Goal: Information Seeking & Learning: Learn about a topic

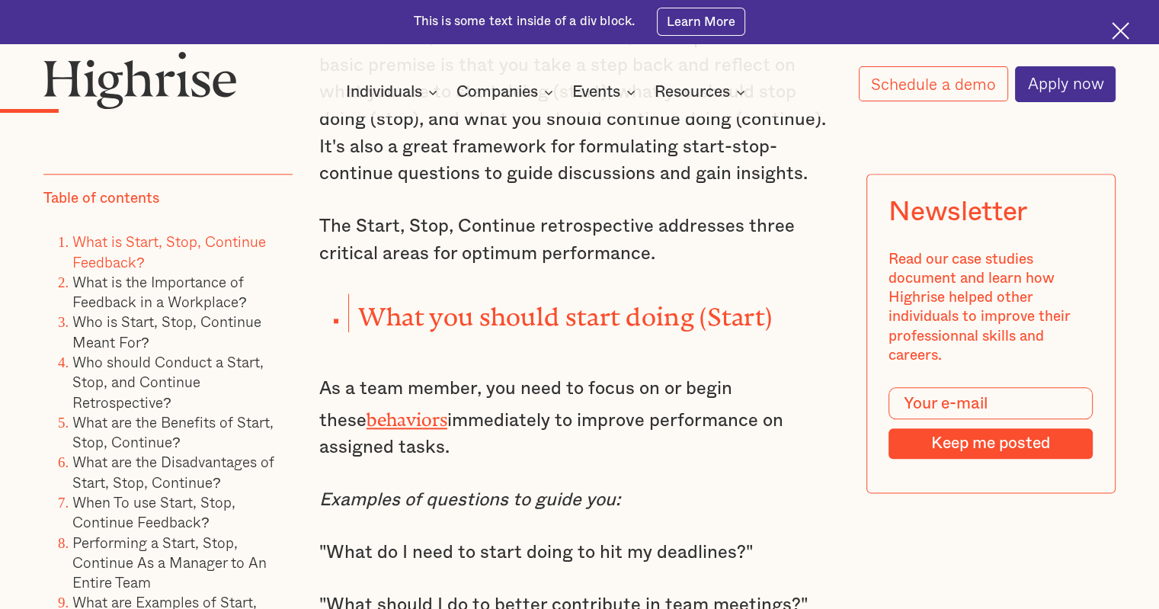
scroll to position [1747, 0]
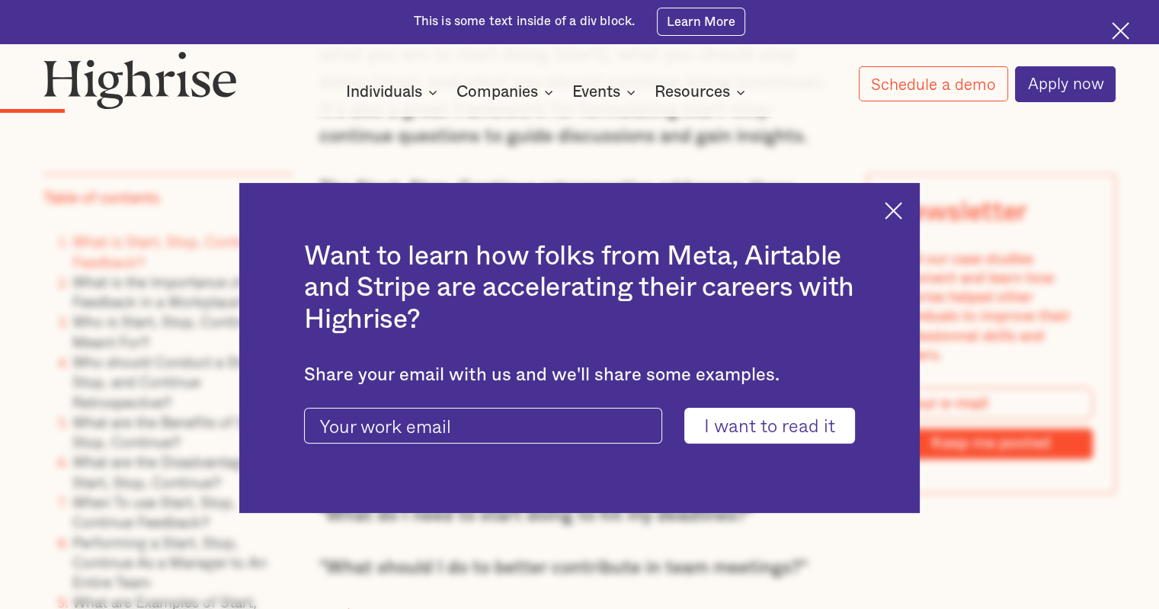
click at [900, 219] on div "Want to learn how folks from Meta, Airtable and Stripe are accelerating their c…" at bounding box center [579, 348] width 681 height 330
click at [902, 210] on img at bounding box center [894, 211] width 18 height 18
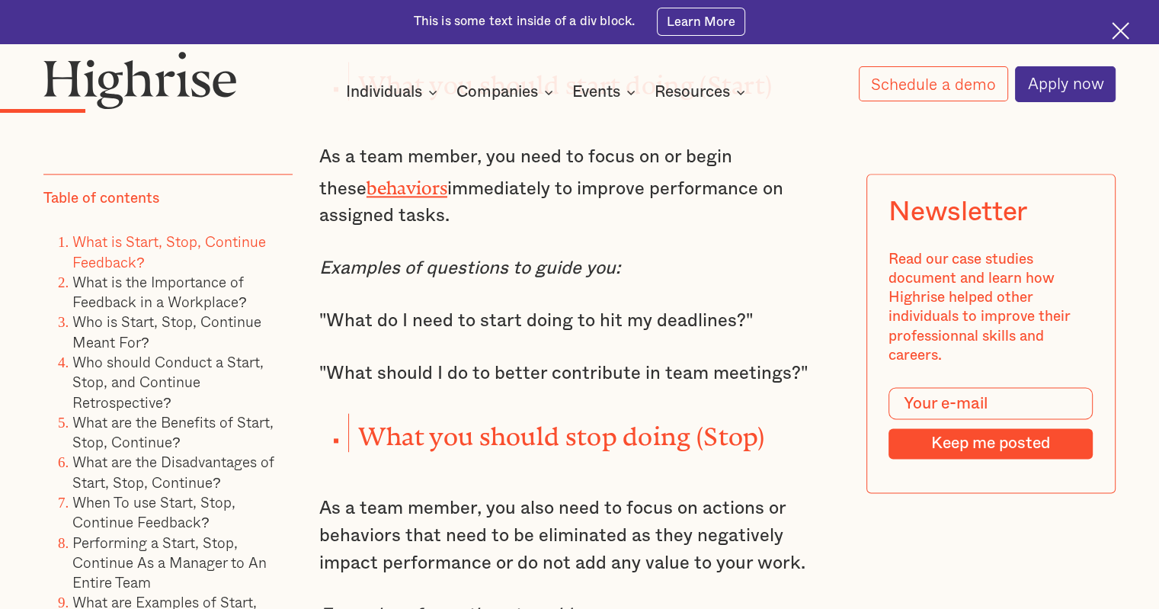
scroll to position [1976, 0]
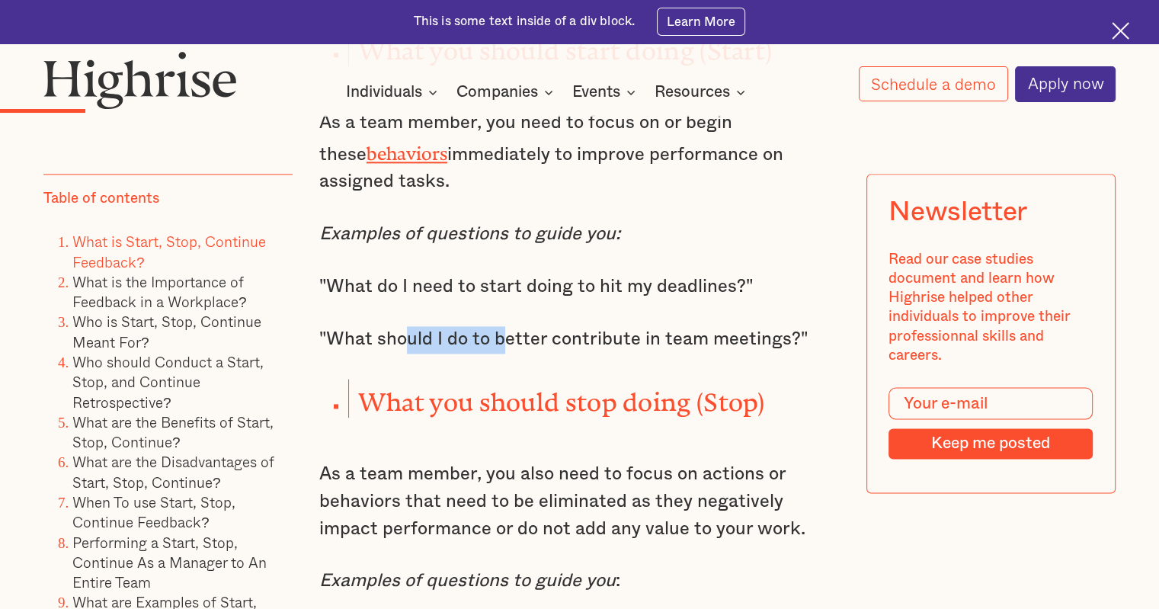
drag, startPoint x: 399, startPoint y: 322, endPoint x: 507, endPoint y: 325, distance: 108.2
click at [507, 326] on p ""What should I do to better contribute in team meetings?"" at bounding box center [579, 339] width 520 height 27
drag, startPoint x: 398, startPoint y: 370, endPoint x: 496, endPoint y: 372, distance: 97.5
click at [496, 387] on strong "What you should stop doing (Stop)" at bounding box center [561, 395] width 407 height 17
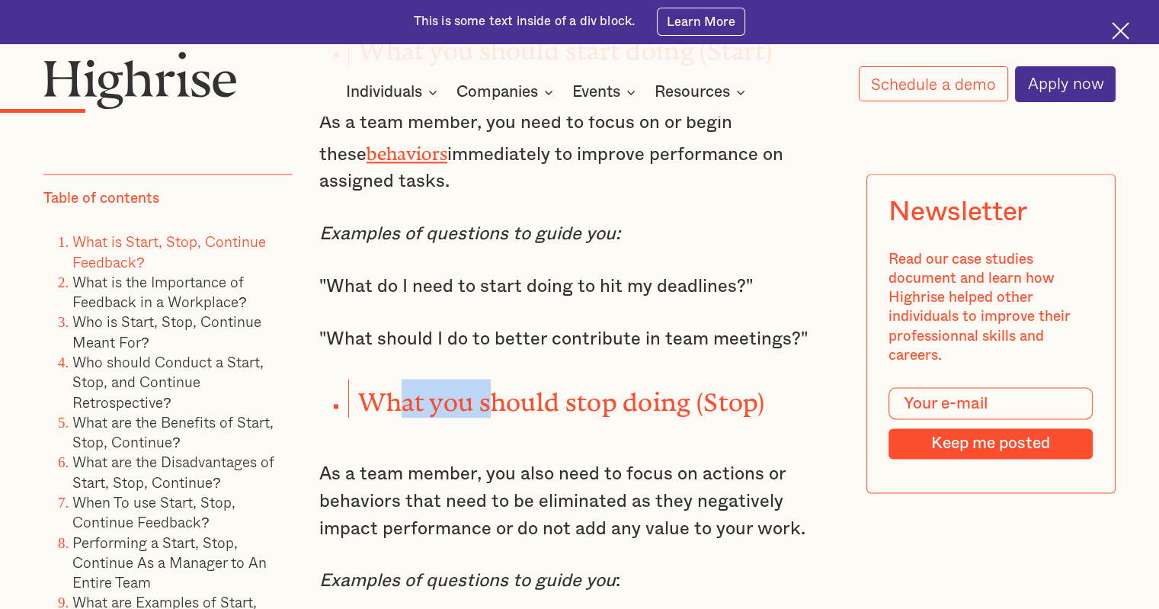
click at [496, 387] on strong "What you should stop doing (Stop)" at bounding box center [561, 395] width 407 height 17
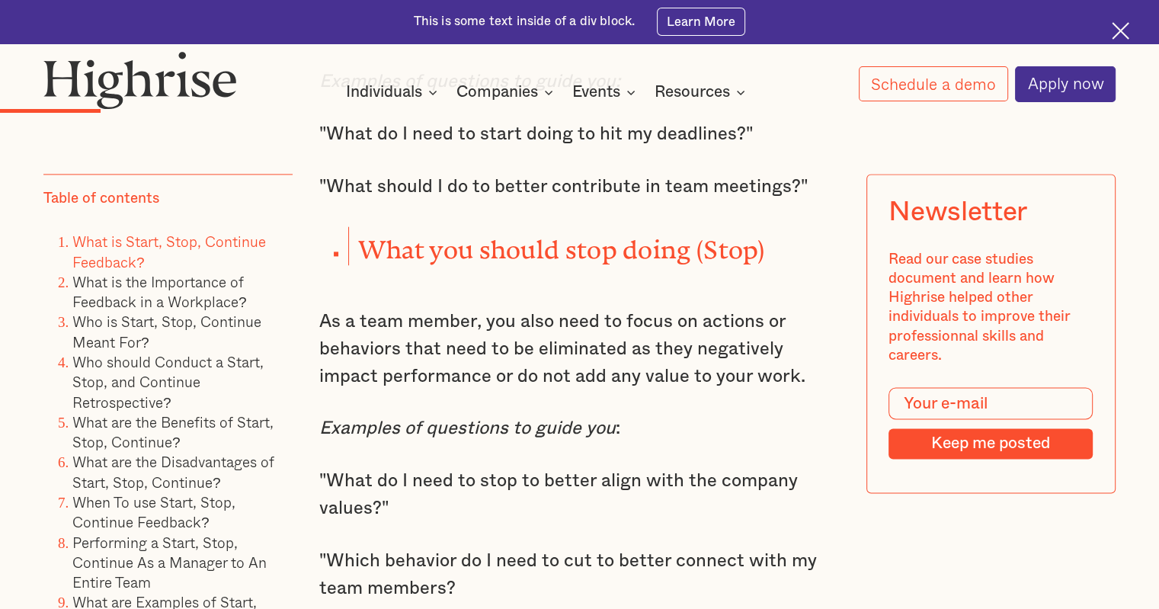
scroll to position [2204, 0]
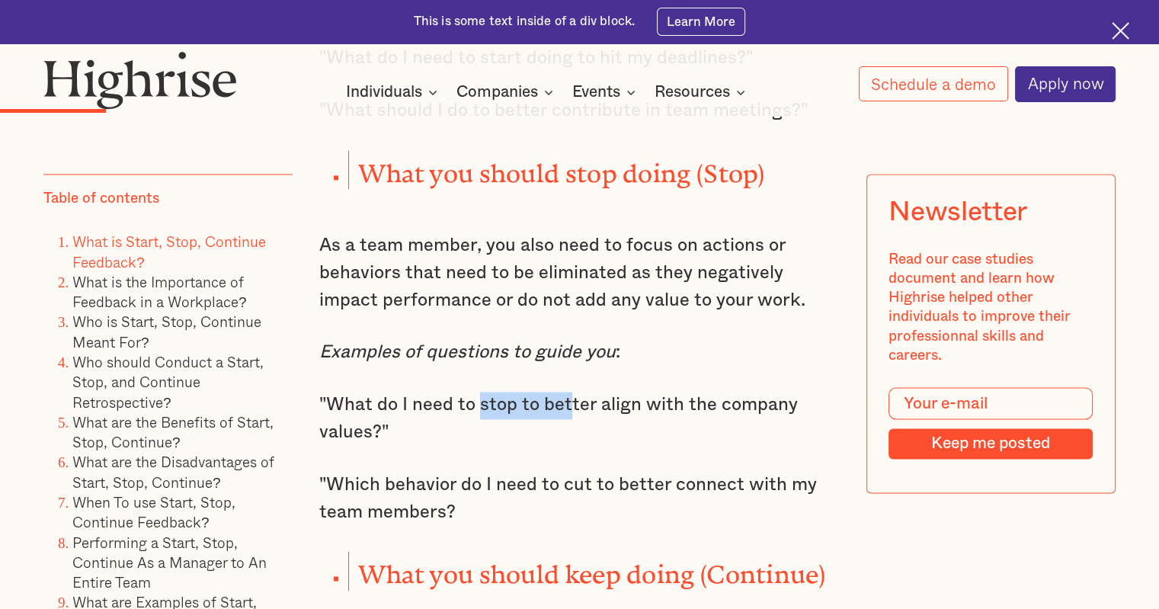
drag, startPoint x: 482, startPoint y: 382, endPoint x: 572, endPoint y: 386, distance: 90.7
click at [572, 392] on p ""What do I need to stop to better align with the company values?"" at bounding box center [579, 419] width 520 height 54
drag, startPoint x: 466, startPoint y: 462, endPoint x: 585, endPoint y: 472, distance: 119.2
click at [573, 472] on p ""Which behavior do I need to cut to better connect with my team members?" at bounding box center [579, 499] width 520 height 54
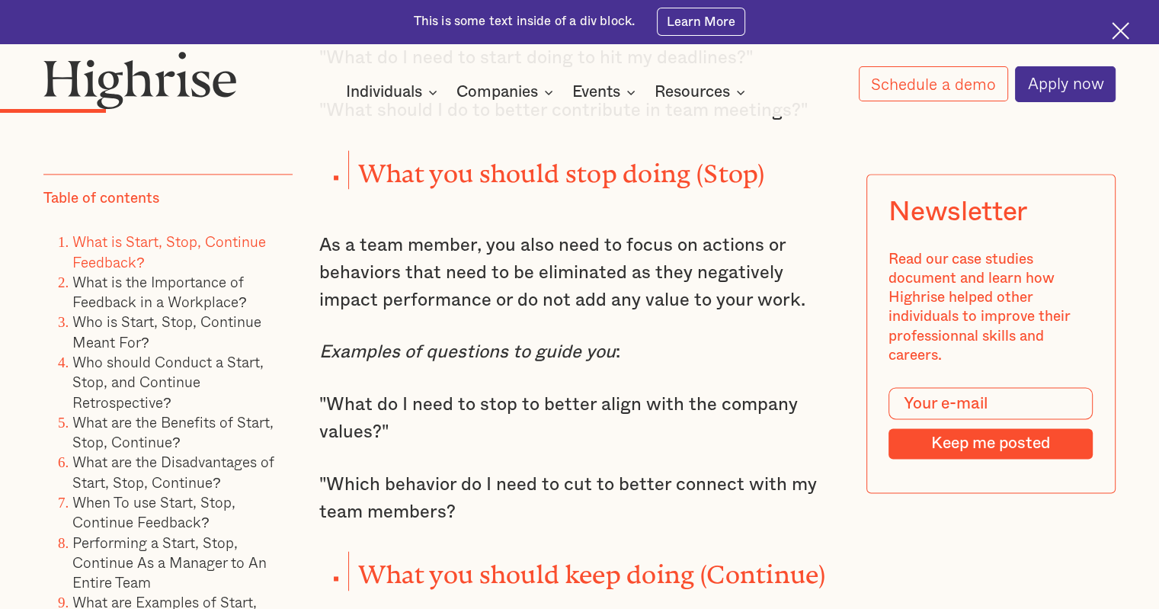
click at [587, 472] on p ""Which behavior do I need to cut to better connect with my team members?" at bounding box center [579, 499] width 520 height 54
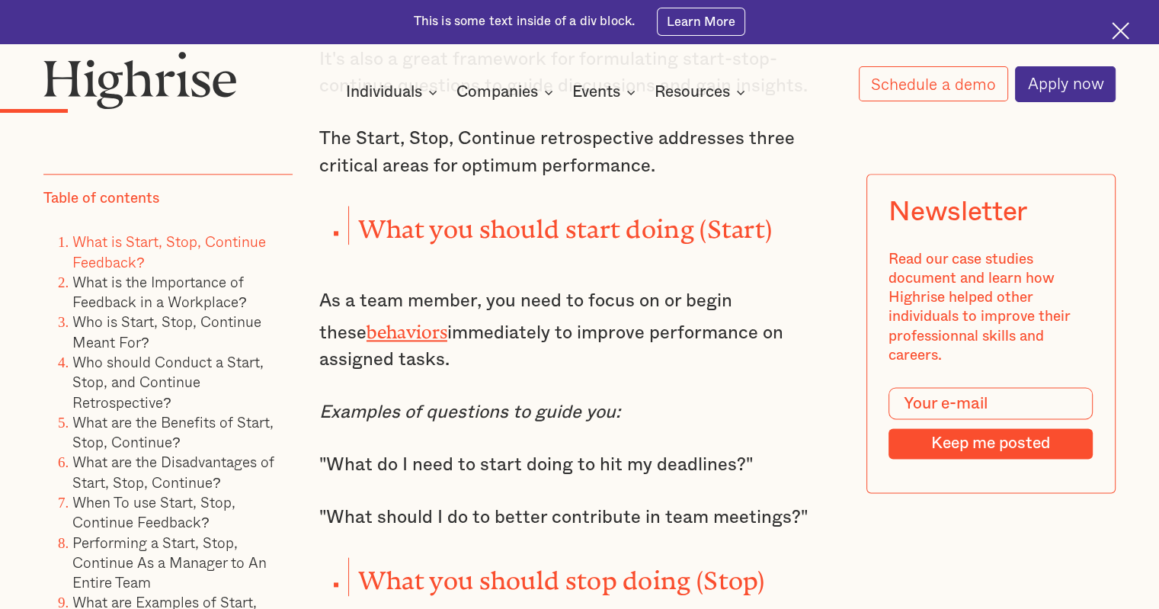
scroll to position [1823, 0]
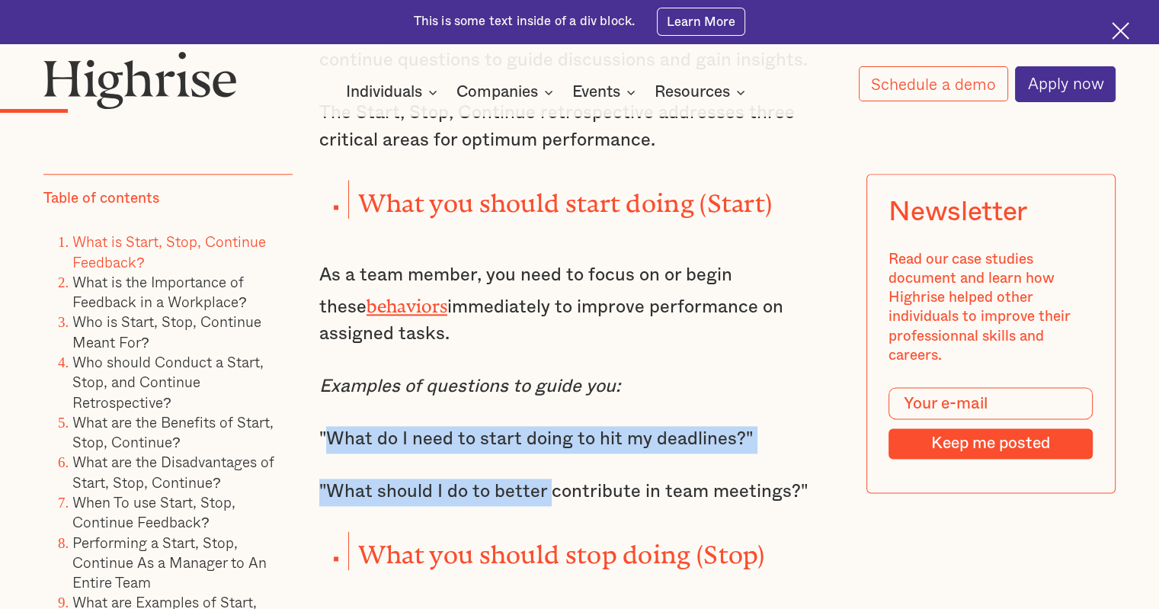
drag, startPoint x: 331, startPoint y: 432, endPoint x: 554, endPoint y: 441, distance: 223.4
